Goal: Task Accomplishment & Management: Manage account settings

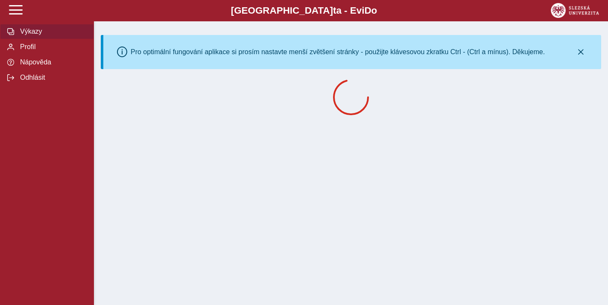
click at [36, 35] on span "Výkazy" at bounding box center [52, 32] width 69 height 8
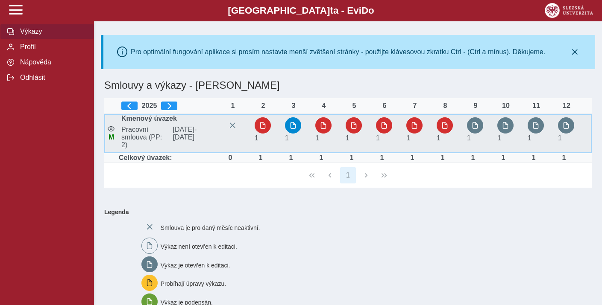
click at [138, 136] on span "Pracovní smlouva (PP: 2)" at bounding box center [144, 137] width 52 height 23
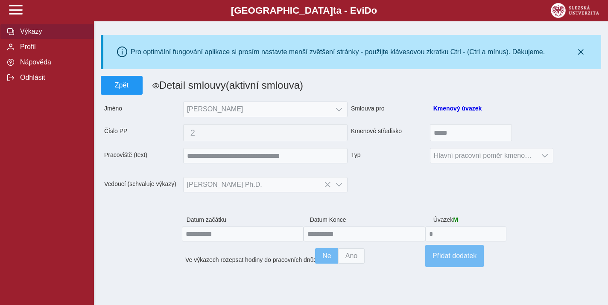
click at [34, 32] on span "Výkazy" at bounding box center [52, 32] width 69 height 8
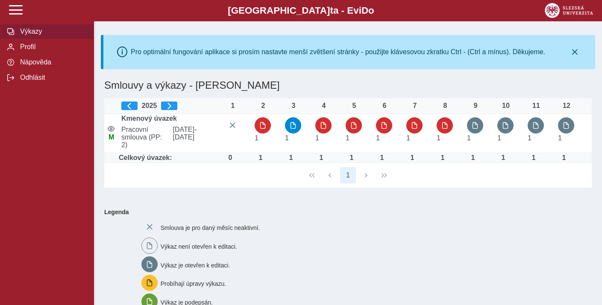
click at [563, 13] on img at bounding box center [569, 10] width 48 height 15
click at [33, 80] on span "Odhlásit" at bounding box center [52, 78] width 69 height 8
